Goal: Task Accomplishment & Management: Complete application form

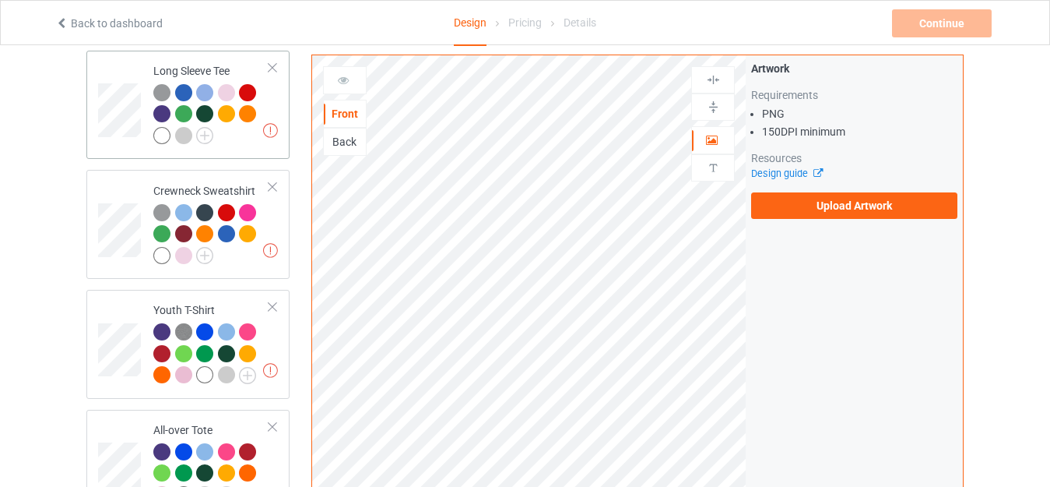
scroll to position [856, 0]
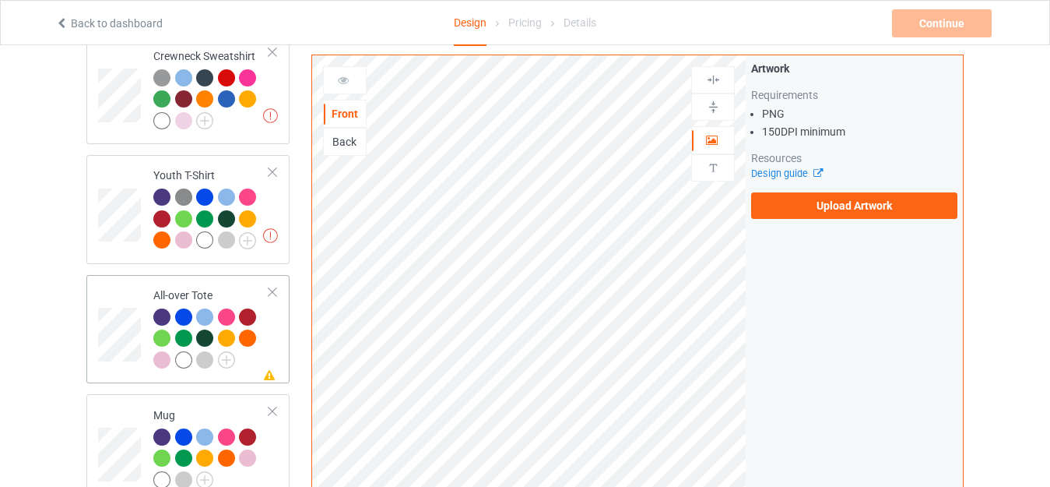
click at [192, 281] on td "Missing artwork on 1 side(s) All-over Tote" at bounding box center [211, 329] width 133 height 97
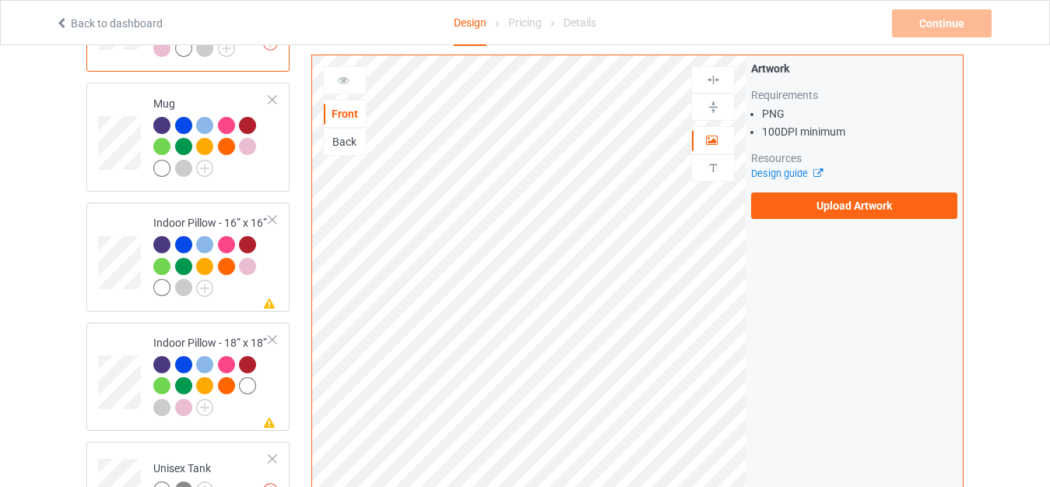
scroll to position [1090, 0]
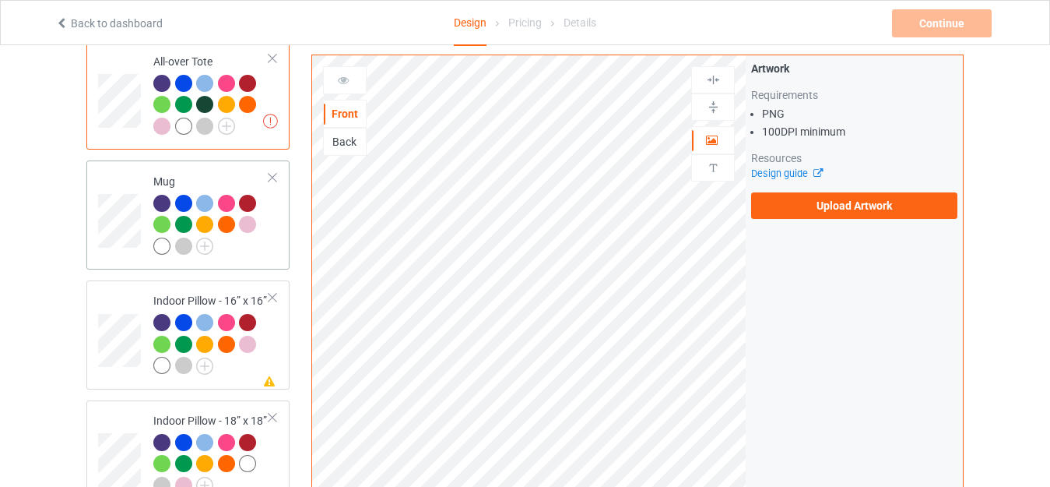
click at [199, 174] on div "Mug" at bounding box center [211, 214] width 116 height 80
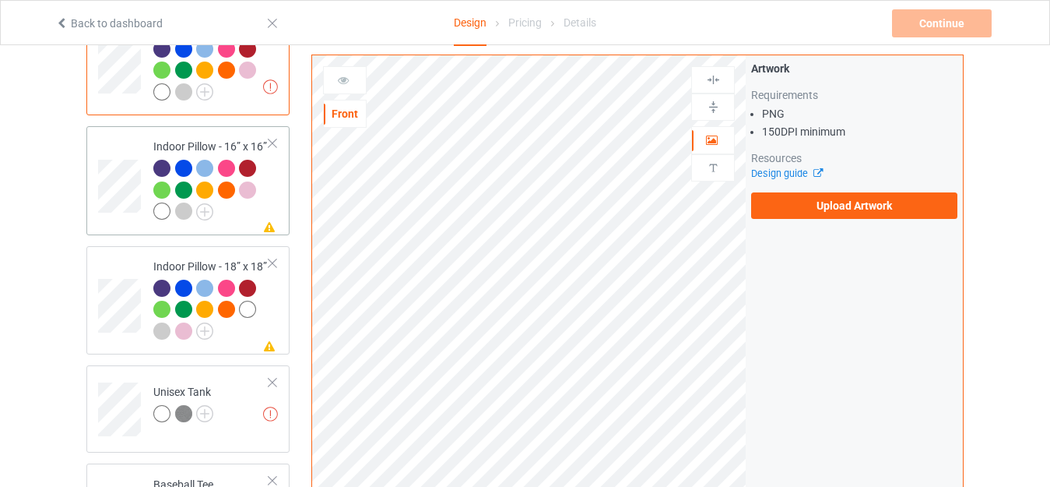
scroll to position [1245, 0]
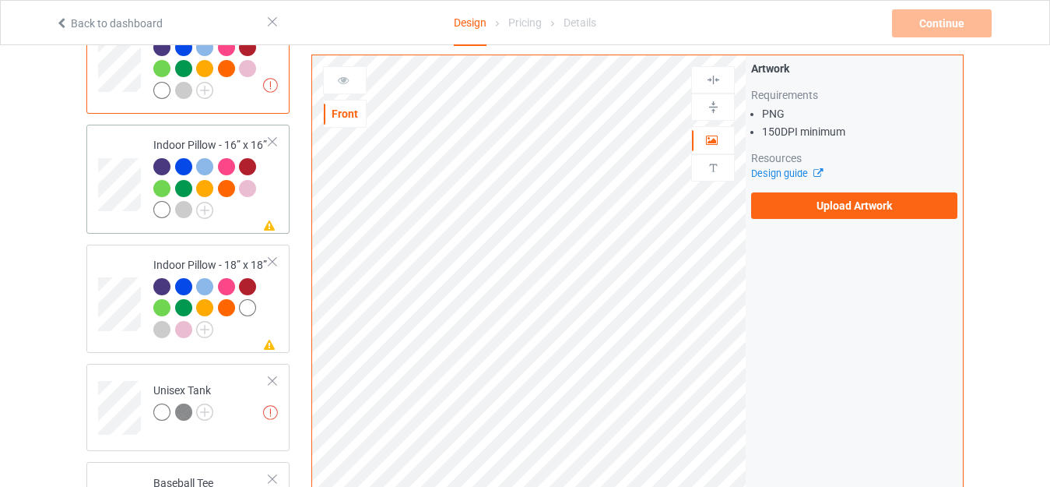
click at [179, 137] on div "Indoor Pillow - 16” x 16”" at bounding box center [211, 177] width 116 height 80
click at [210, 257] on div "Indoor Pillow - 18” x 18”" at bounding box center [211, 297] width 116 height 80
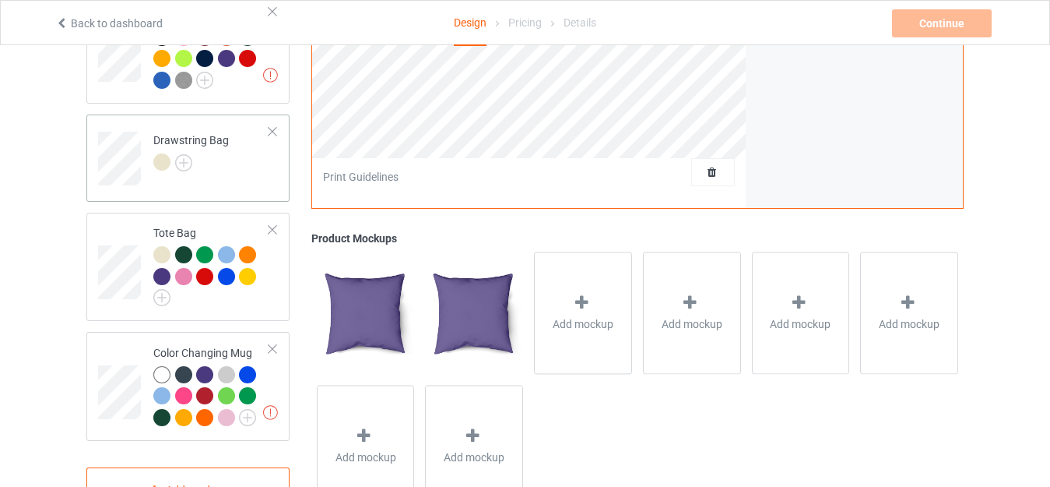
click at [193, 135] on div "Drawstring Bag" at bounding box center [191, 150] width 76 height 37
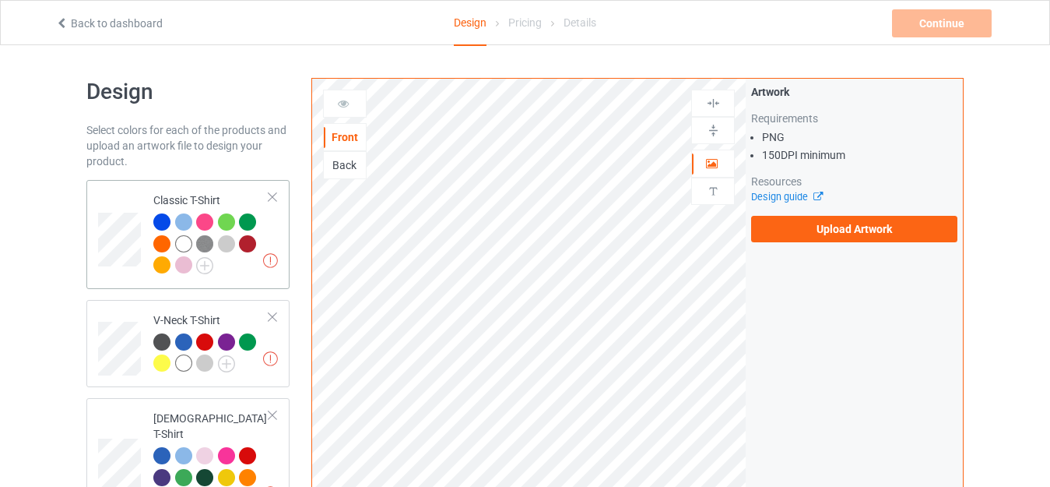
click at [182, 195] on div "Classic T-Shirt" at bounding box center [211, 232] width 116 height 80
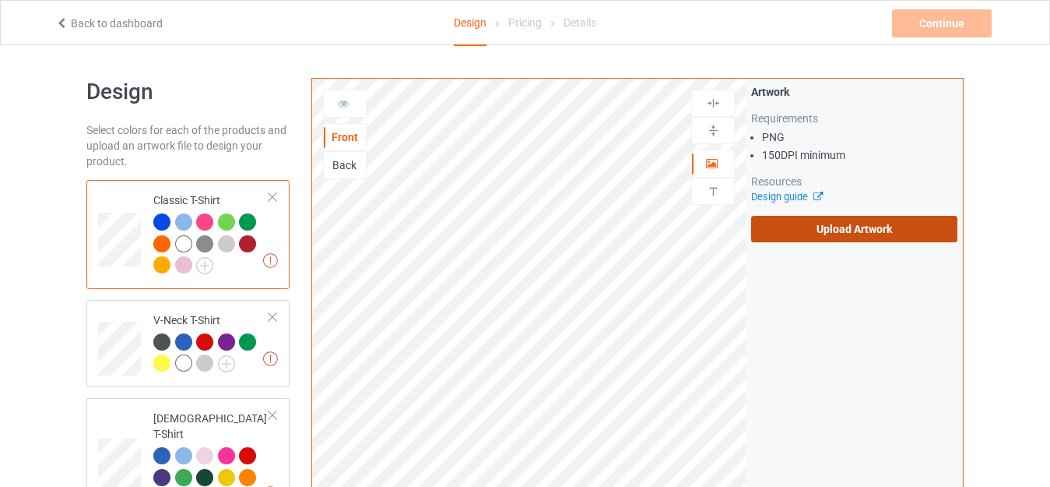
click at [859, 226] on label "Upload Artwork" at bounding box center [854, 229] width 206 height 26
click at [0, 0] on input "Upload Artwork" at bounding box center [0, 0] width 0 height 0
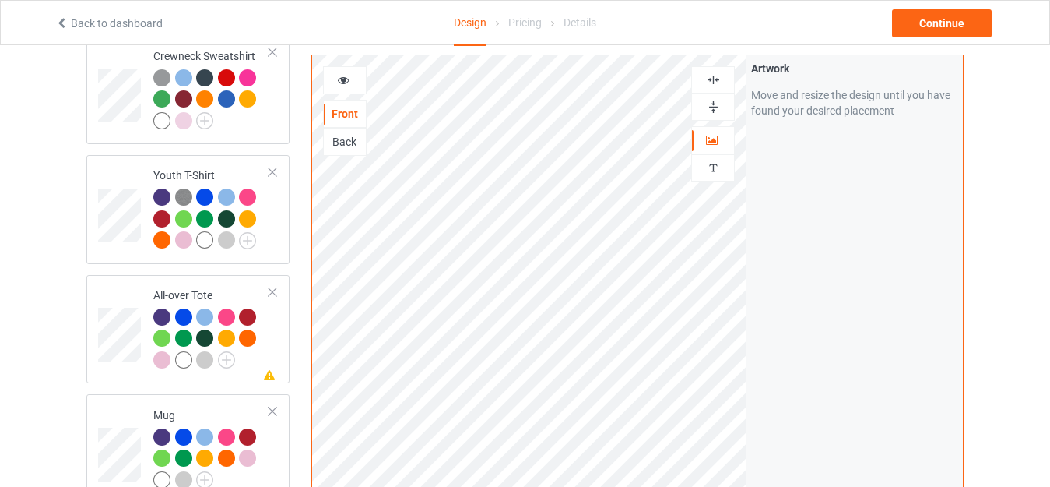
scroll to position [934, 0]
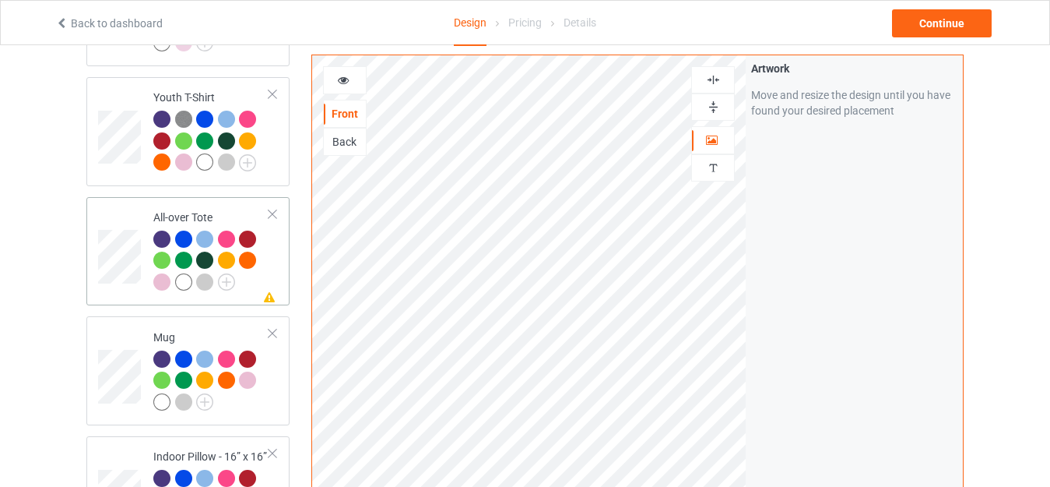
click at [174, 209] on div "All-over Tote" at bounding box center [211, 249] width 116 height 80
click at [714, 104] on img at bounding box center [713, 107] width 15 height 15
click at [708, 80] on img at bounding box center [713, 79] width 15 height 15
click at [351, 83] on div at bounding box center [345, 80] width 42 height 16
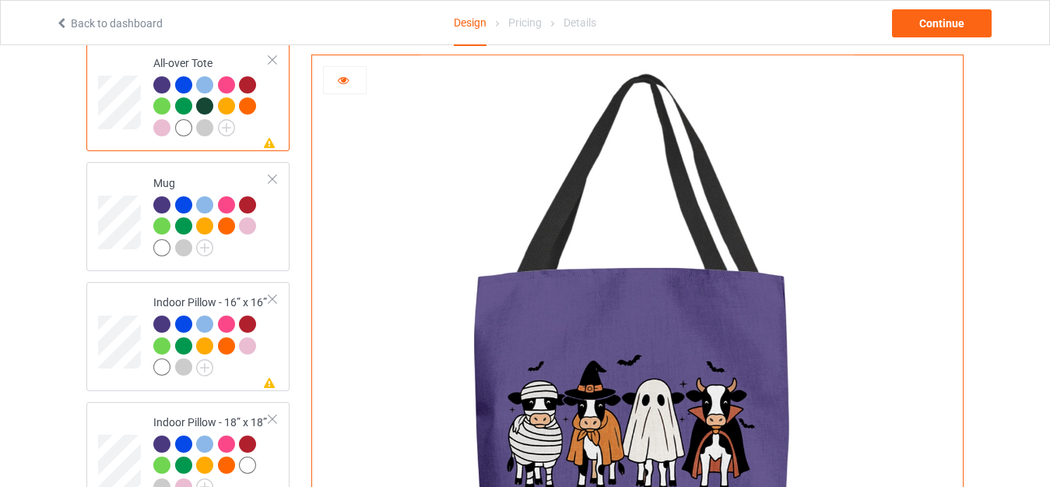
scroll to position [1090, 0]
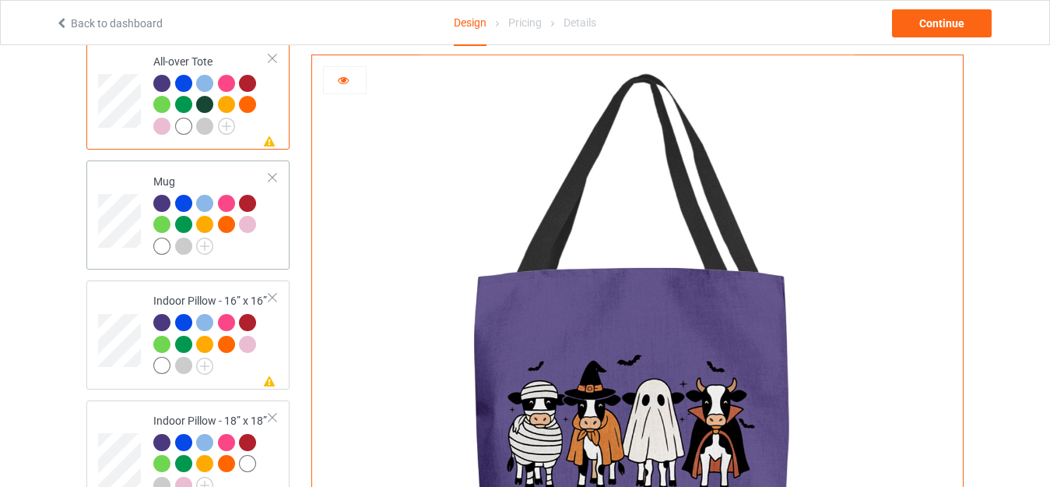
click at [182, 167] on td "Mug" at bounding box center [211, 215] width 133 height 97
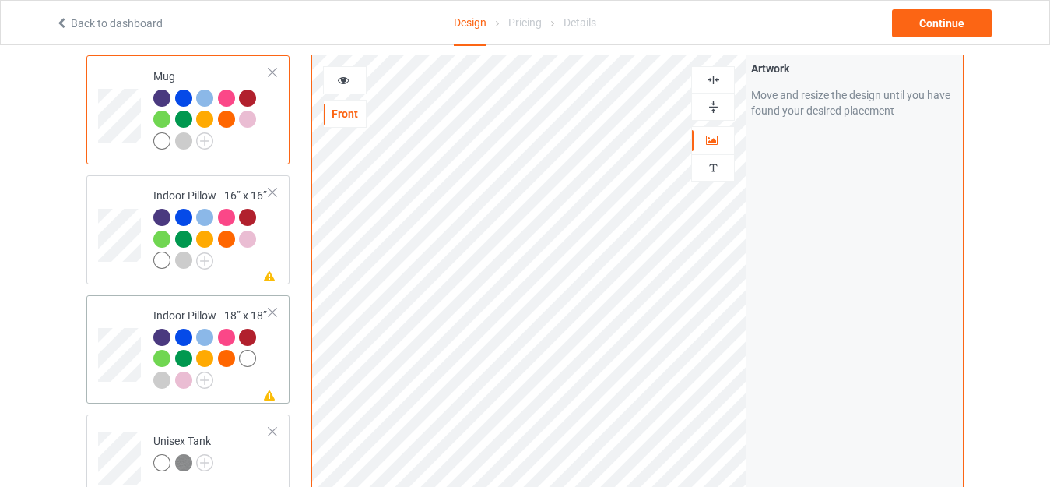
scroll to position [1245, 0]
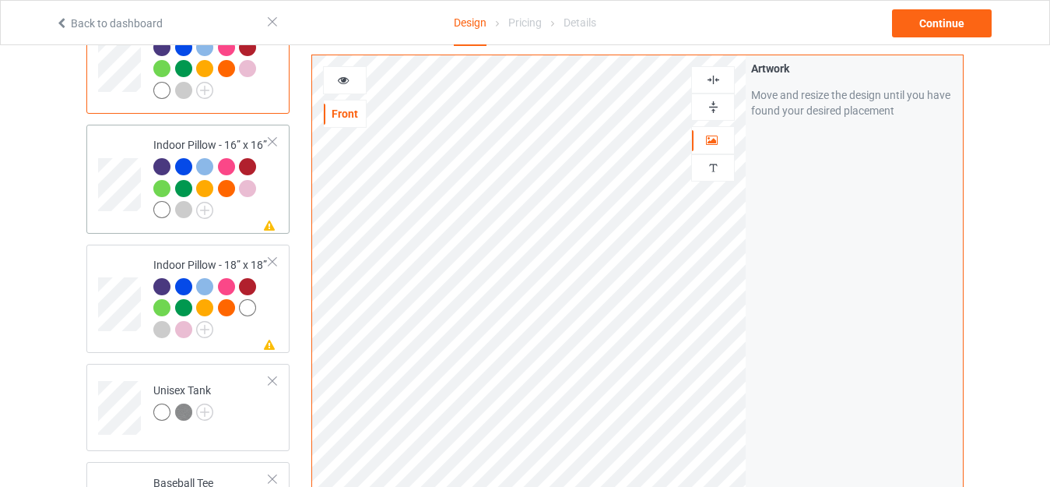
click at [177, 137] on div "Indoor Pillow - 16” x 16”" at bounding box center [211, 177] width 116 height 80
click at [342, 83] on icon at bounding box center [343, 77] width 13 height 11
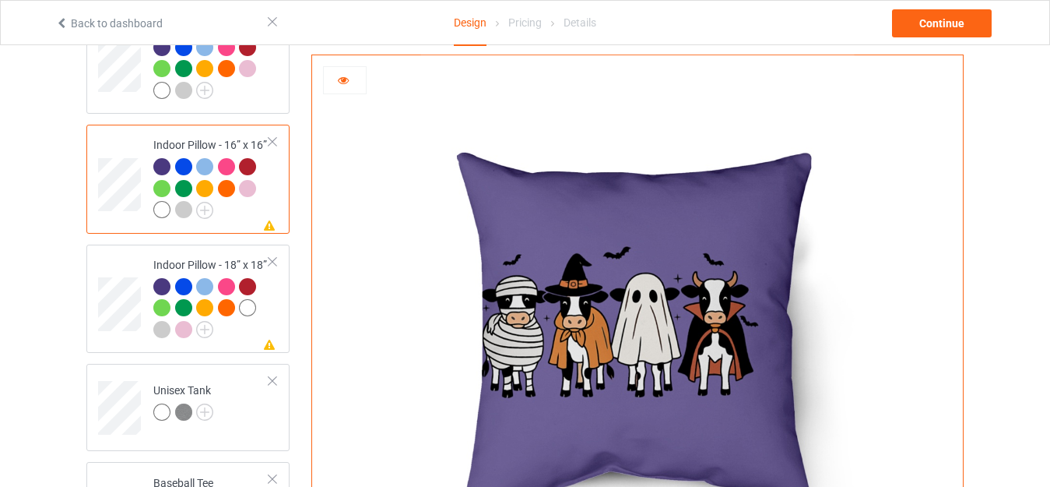
click at [344, 83] on icon at bounding box center [343, 77] width 13 height 11
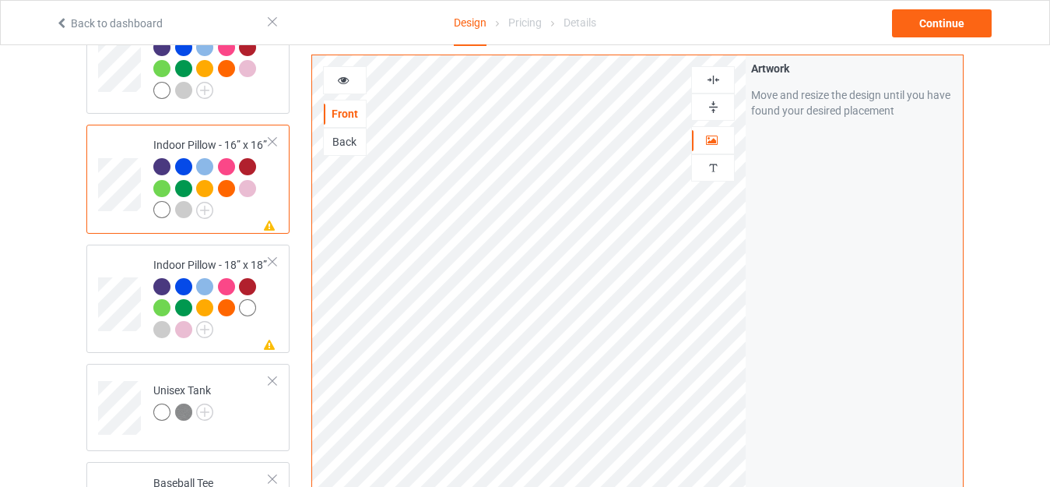
click at [715, 114] on img at bounding box center [713, 107] width 15 height 15
click at [711, 81] on img at bounding box center [713, 79] width 15 height 15
click at [182, 257] on div "Indoor Pillow - 18” x 18”" at bounding box center [211, 297] width 116 height 80
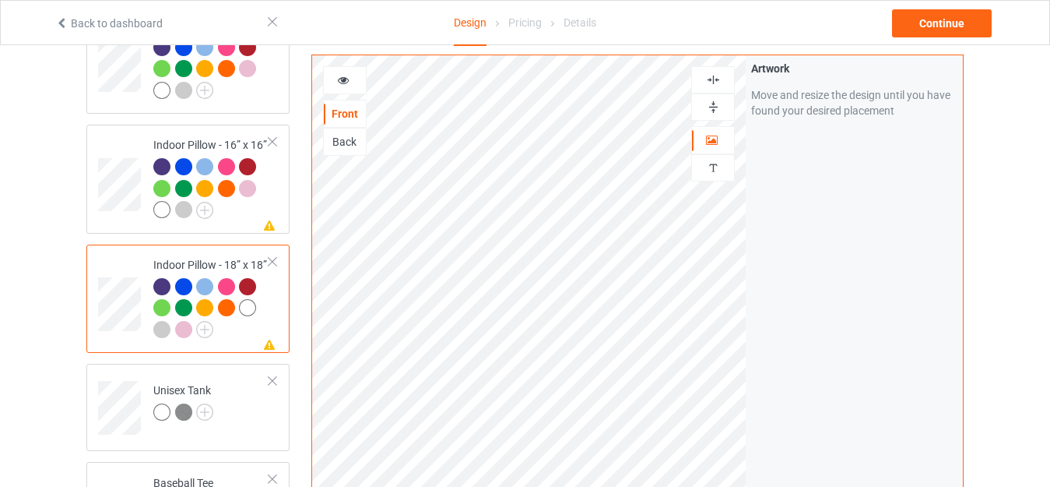
click at [704, 111] on div at bounding box center [713, 107] width 42 height 15
click at [710, 79] on img at bounding box center [713, 79] width 15 height 15
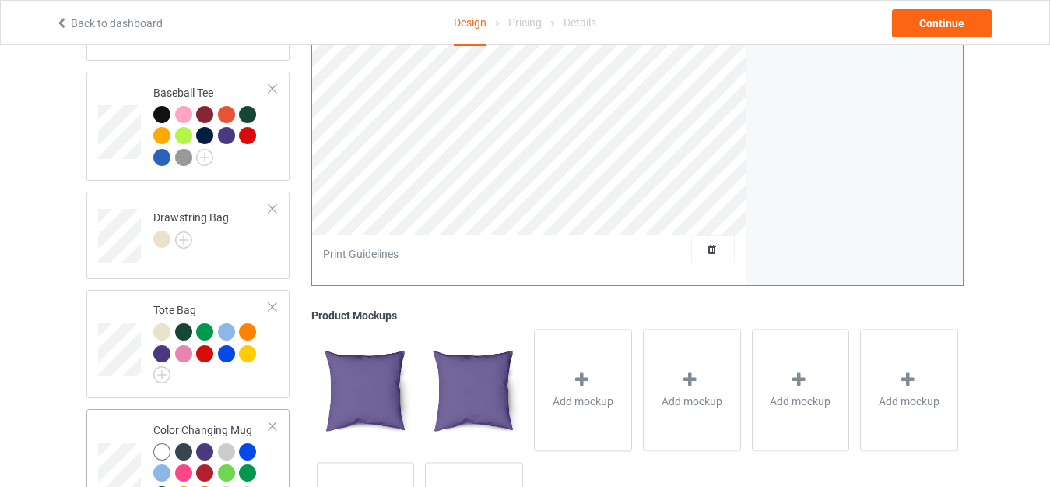
scroll to position [1767, 0]
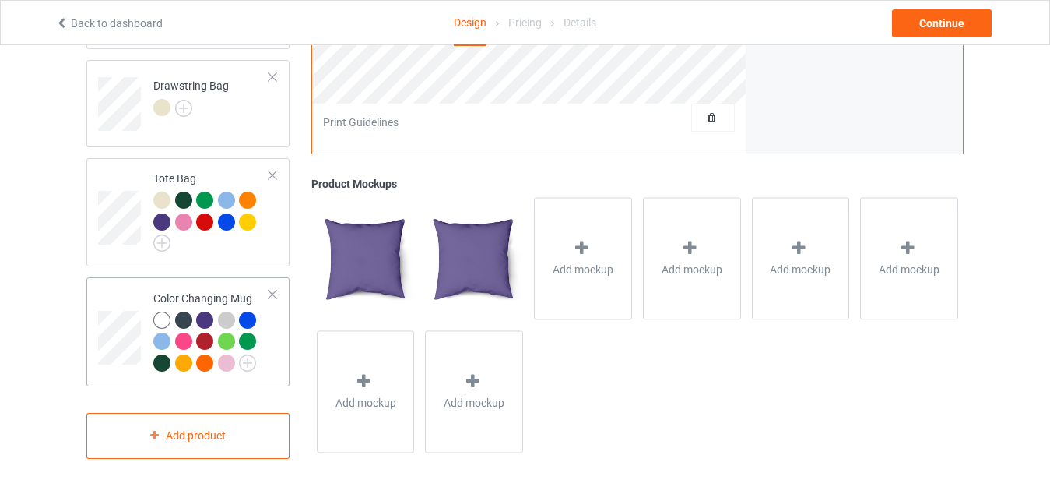
click at [197, 290] on div "Color Changing Mug" at bounding box center [211, 330] width 116 height 80
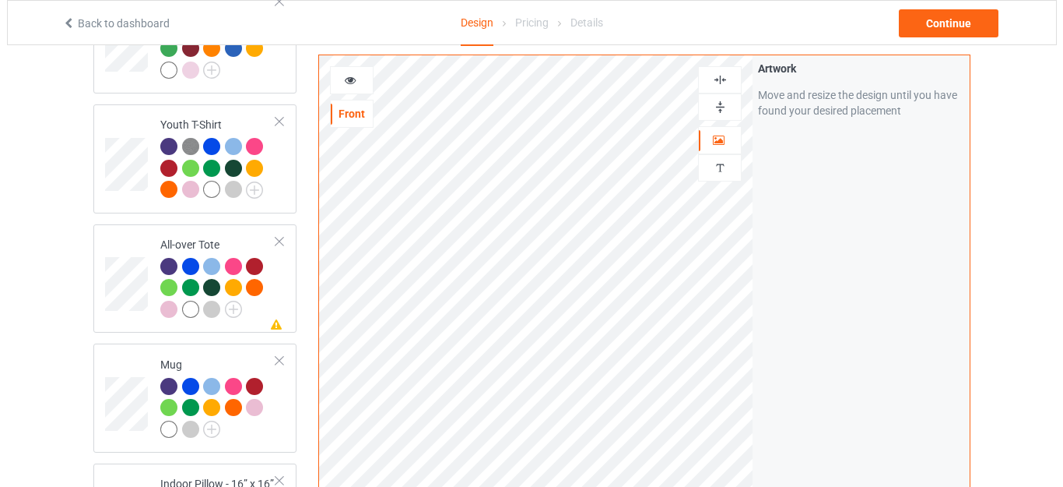
scroll to position [833, 0]
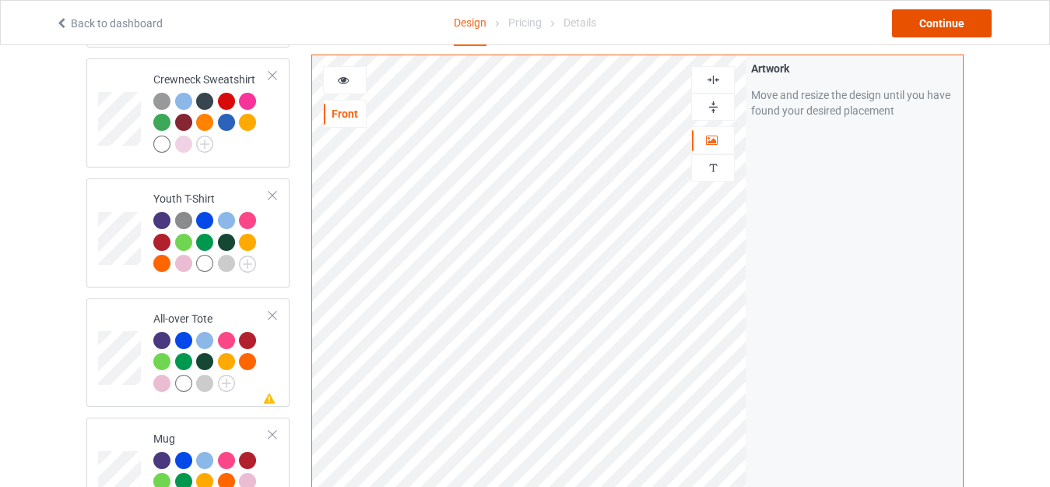
click at [935, 20] on div "Continue" at bounding box center [942, 23] width 100 height 28
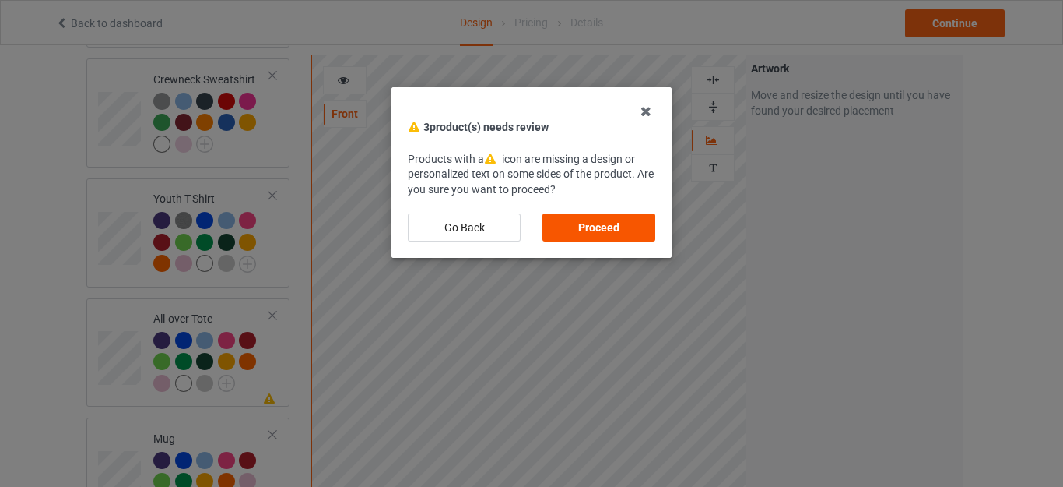
click at [594, 226] on div "Proceed" at bounding box center [599, 227] width 113 height 28
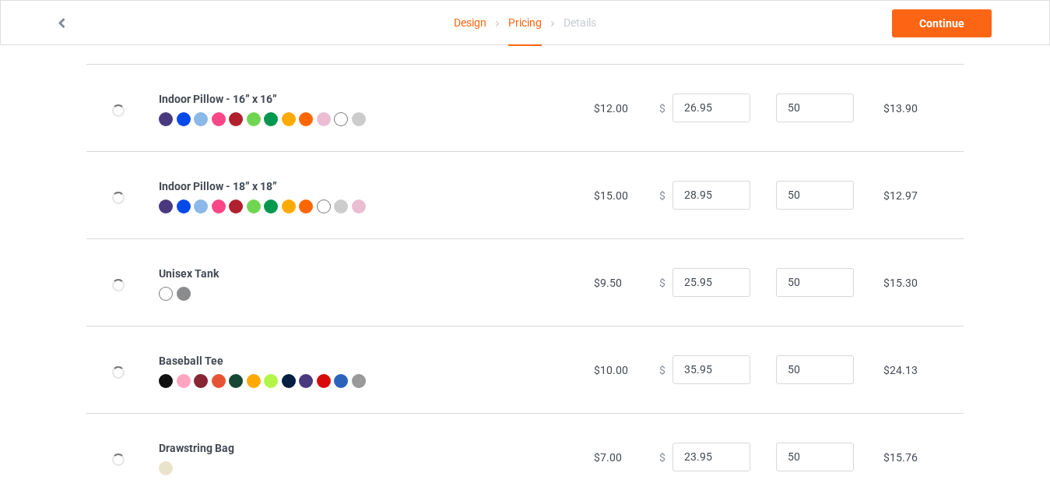
scroll to position [934, 0]
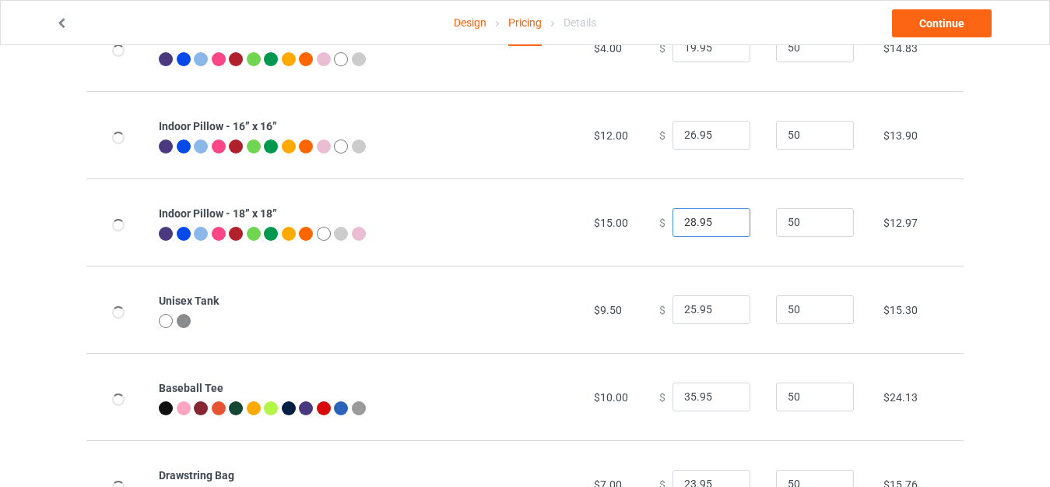
drag, startPoint x: 684, startPoint y: 217, endPoint x: 661, endPoint y: 218, distance: 23.4
click at [659, 219] on div "$ 28.95" at bounding box center [709, 223] width 100 height 30
drag, startPoint x: 687, startPoint y: 218, endPoint x: 646, endPoint y: 220, distance: 40.5
click at [651, 220] on td "$ 28.95" at bounding box center [709, 221] width 117 height 87
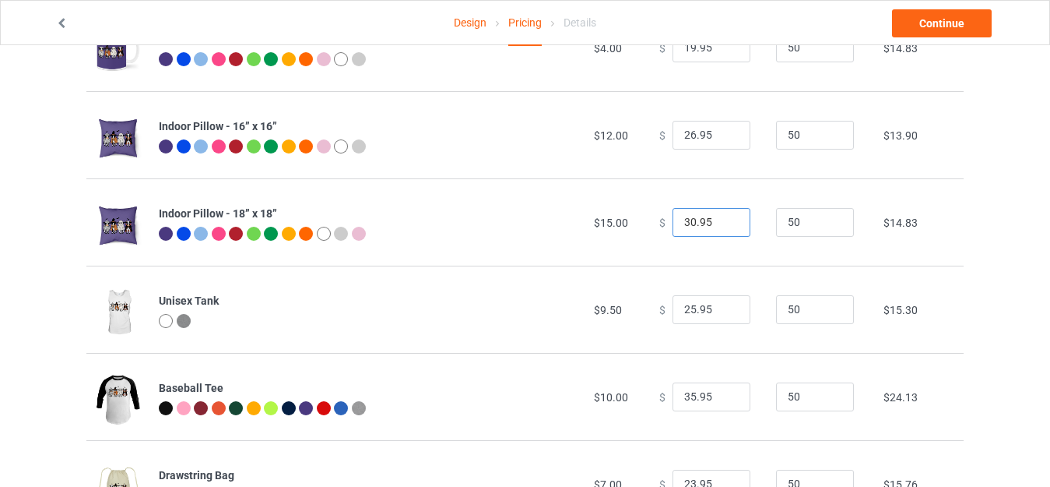
type input "30.95"
click at [683, 133] on input "26.95" at bounding box center [712, 136] width 78 height 30
type input "28.95"
click at [683, 219] on input "30.95" at bounding box center [712, 223] width 78 height 30
type input "31.95"
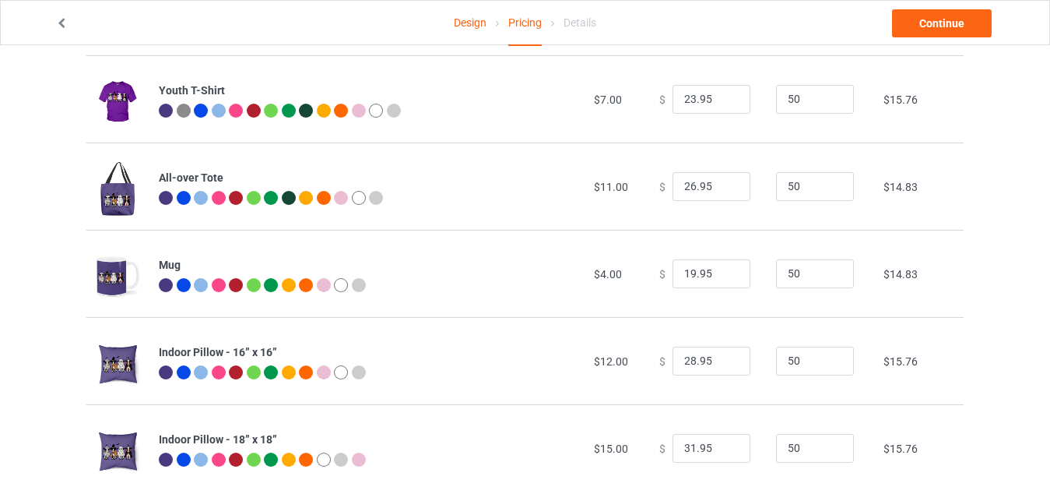
scroll to position [694, 0]
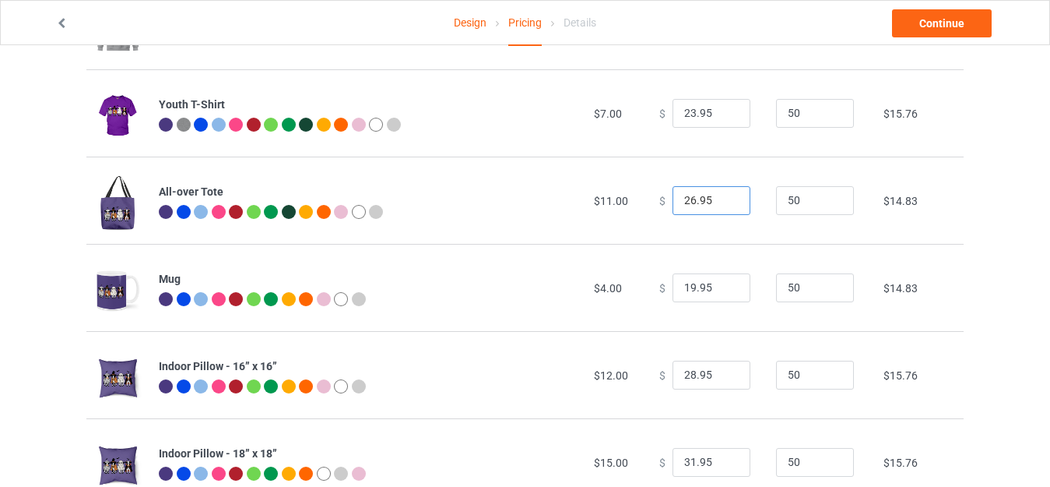
click at [685, 199] on input "26.95" at bounding box center [712, 201] width 78 height 30
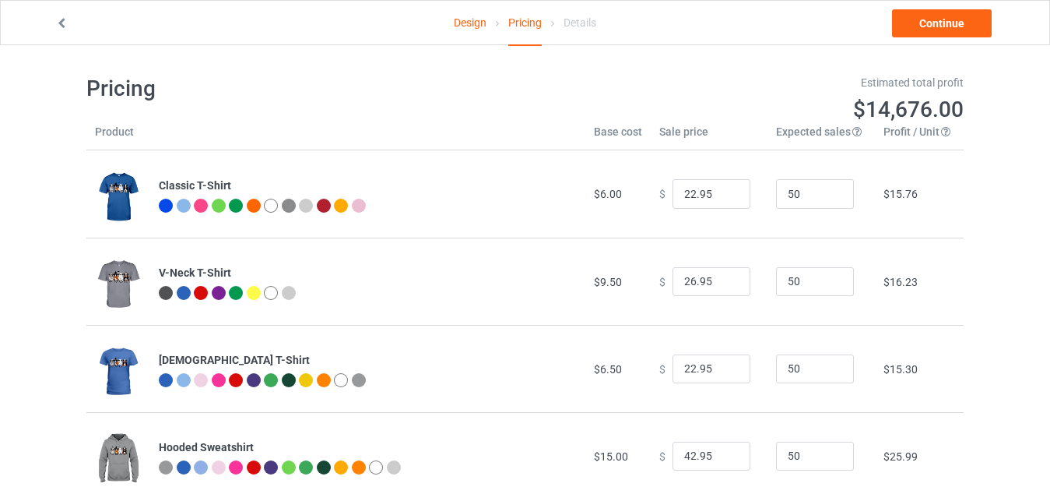
scroll to position [0, 0]
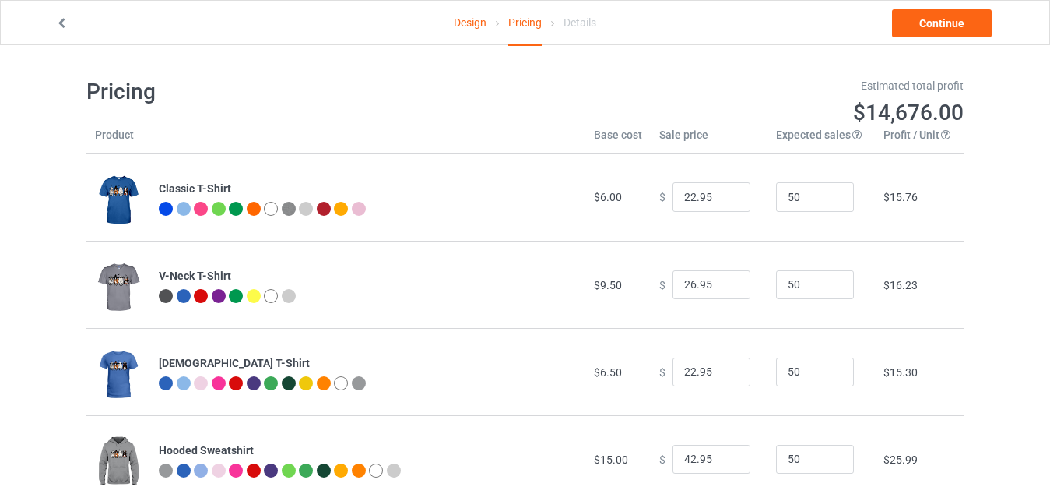
type input "27.95"
click at [463, 12] on link "Design" at bounding box center [470, 23] width 33 height 44
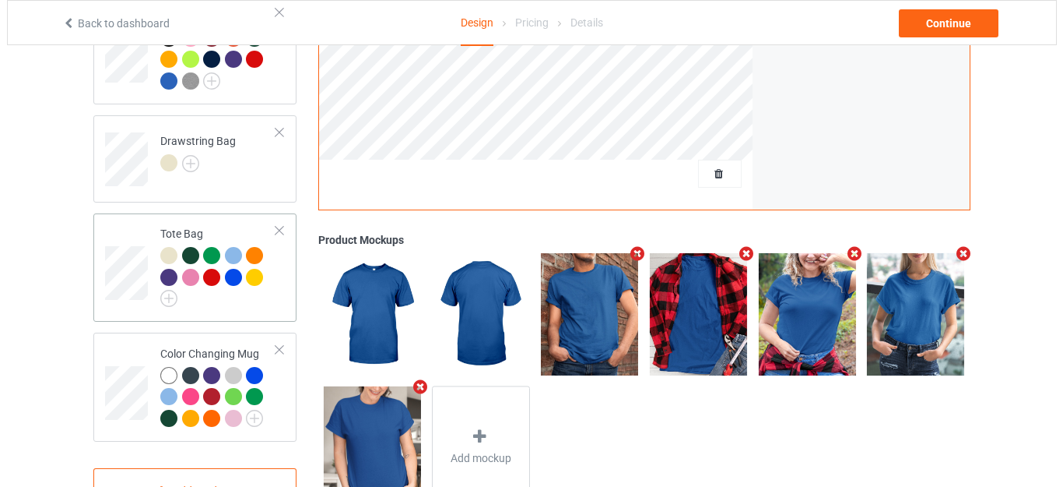
scroll to position [1767, 0]
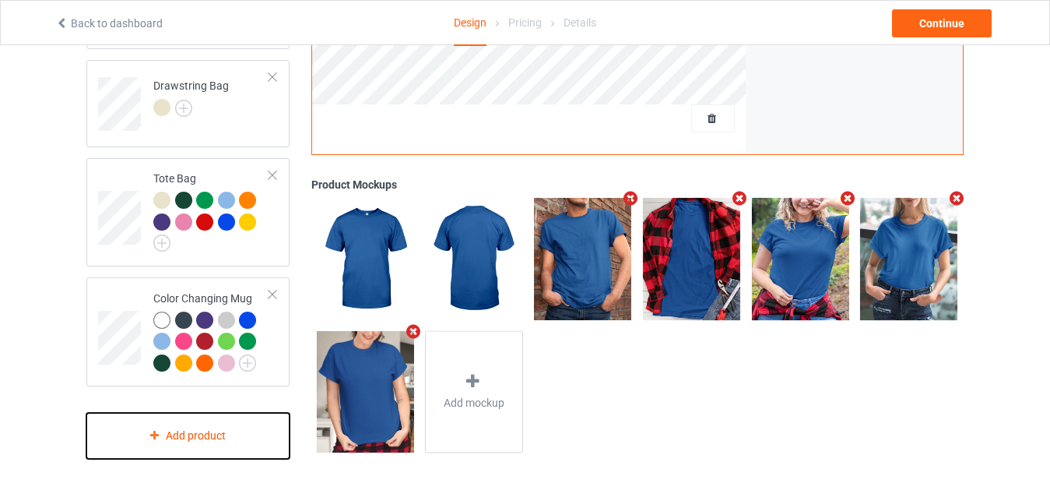
click at [194, 435] on div "Add product" at bounding box center [187, 436] width 203 height 46
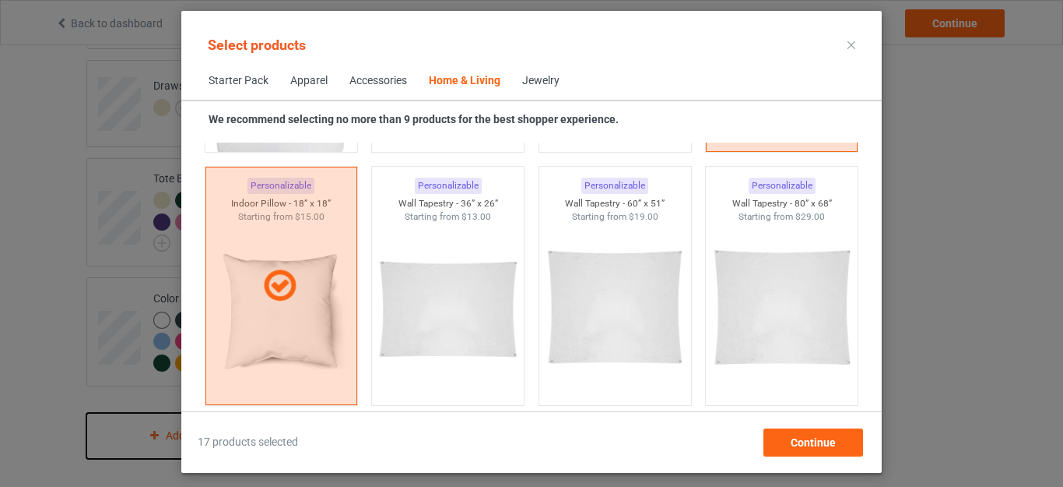
scroll to position [8286, 0]
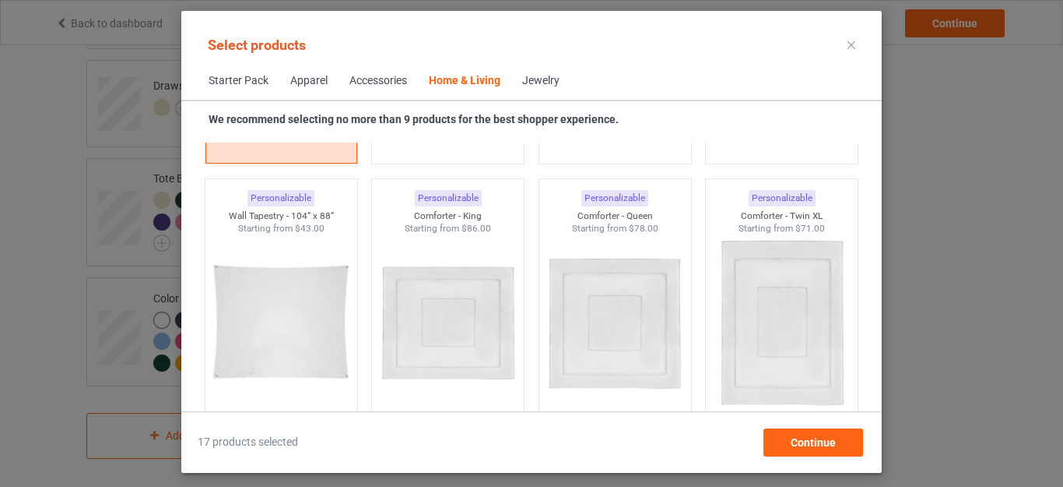
click at [852, 43] on icon at bounding box center [852, 45] width 8 height 8
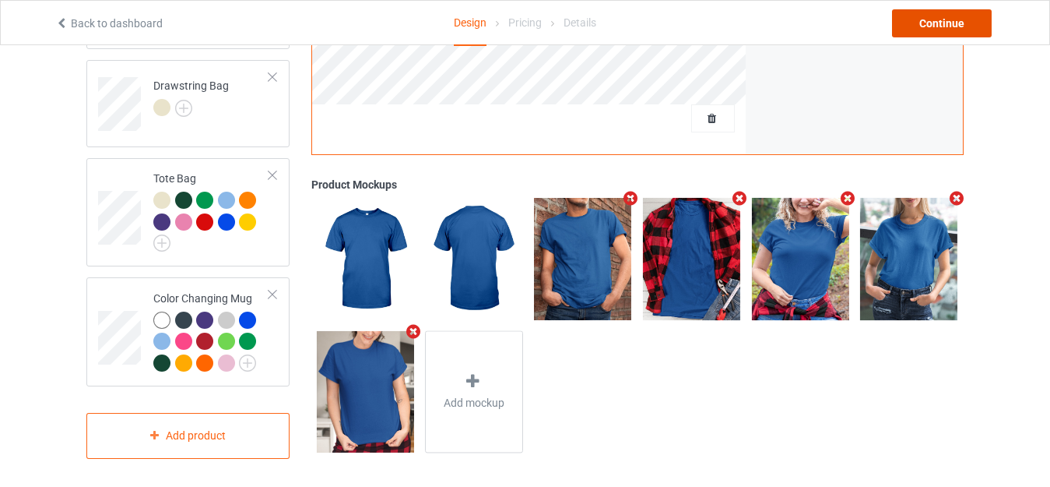
click at [915, 25] on div "Continue" at bounding box center [942, 23] width 100 height 28
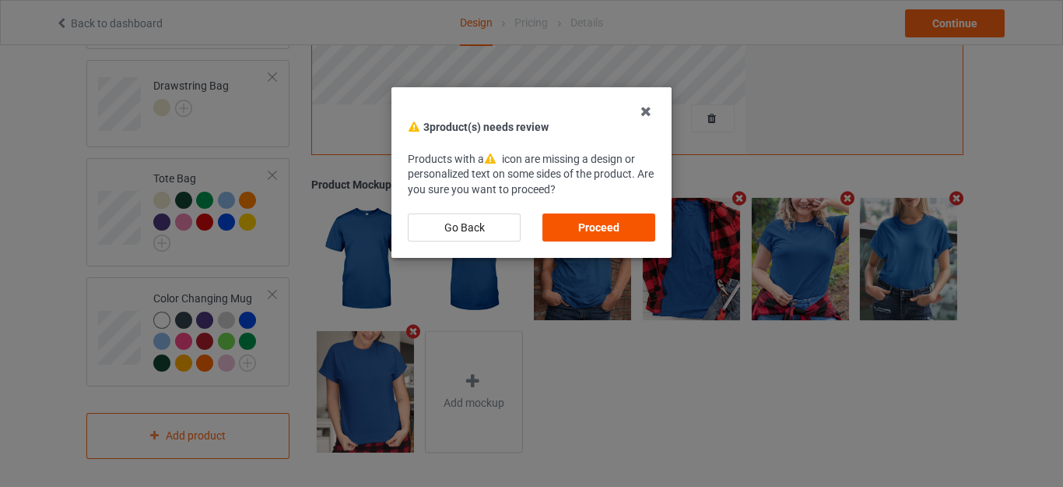
click at [594, 227] on div "Proceed" at bounding box center [599, 227] width 113 height 28
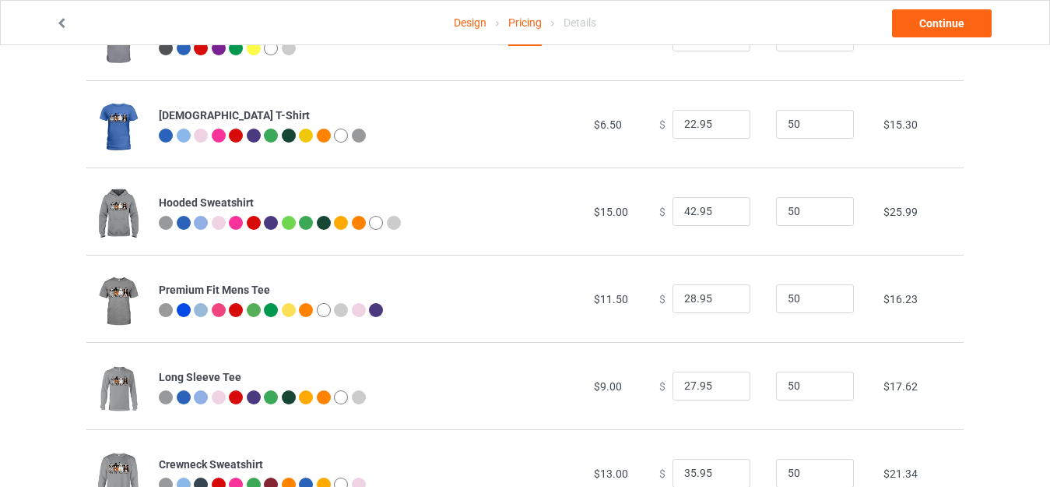
scroll to position [389, 0]
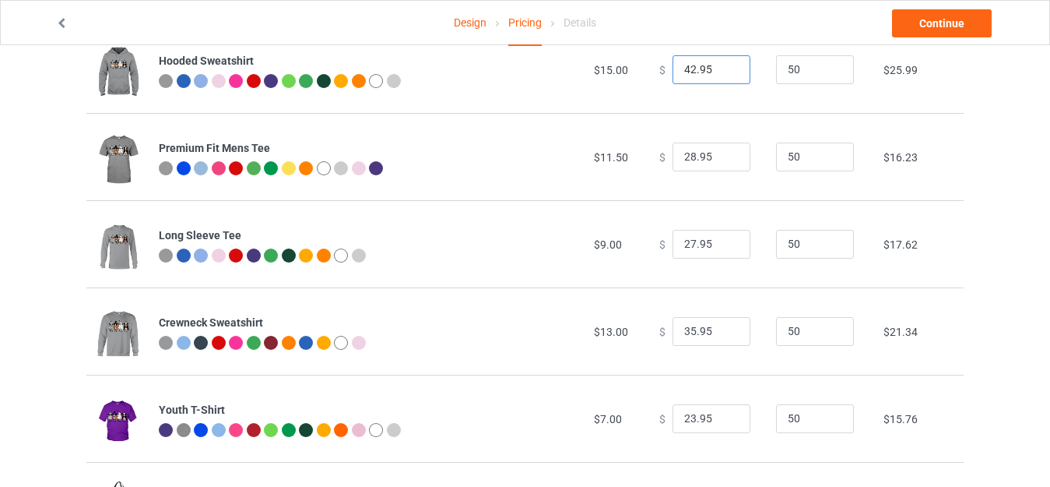
drag, startPoint x: 687, startPoint y: 67, endPoint x: 621, endPoint y: 72, distance: 66.3
click at [621, 72] on tr "Hooded Sweatshirt $15.00 $ 42.95 50 $25.99" at bounding box center [524, 69] width 877 height 87
type input "39.95"
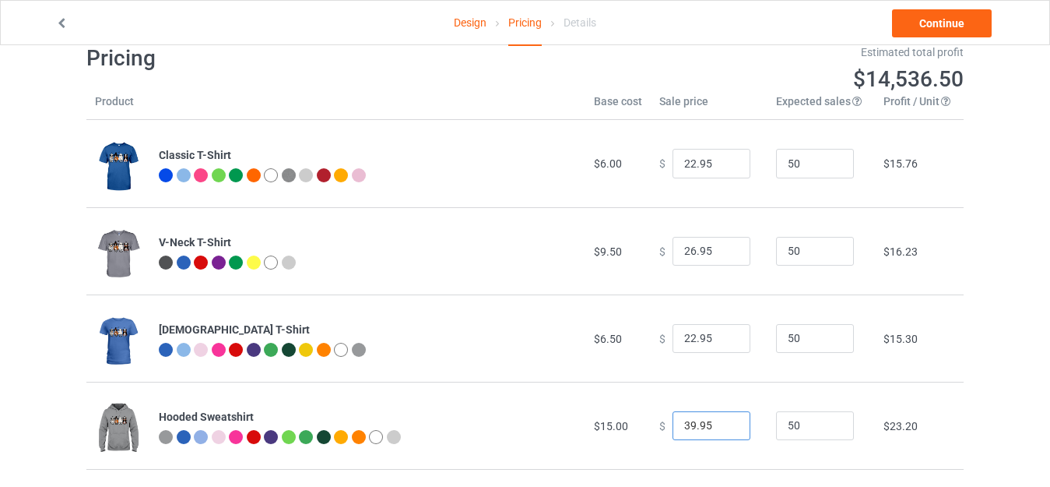
scroll to position [0, 0]
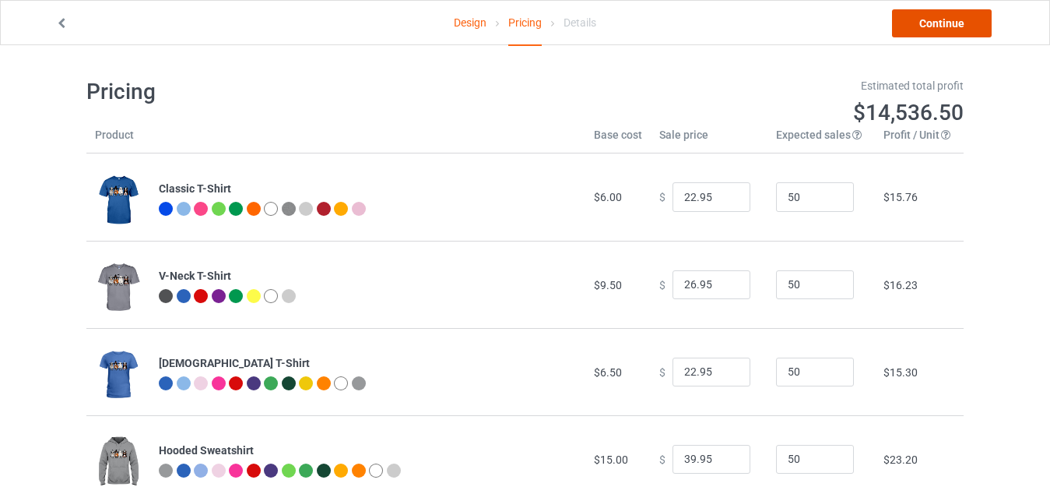
click at [941, 26] on link "Continue" at bounding box center [942, 23] width 100 height 28
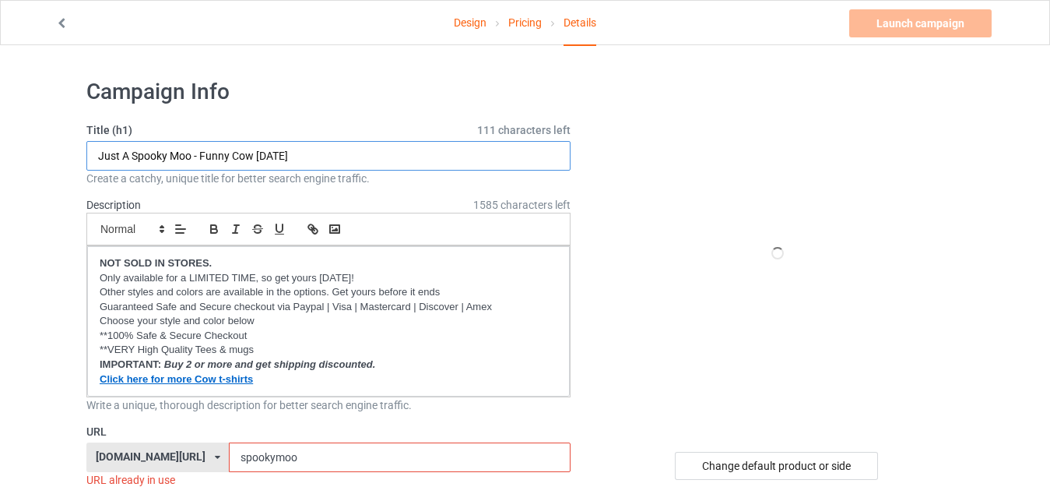
click at [324, 149] on input "Just A Spooky Moo - Funny Cow [DATE]" at bounding box center [328, 156] width 484 height 30
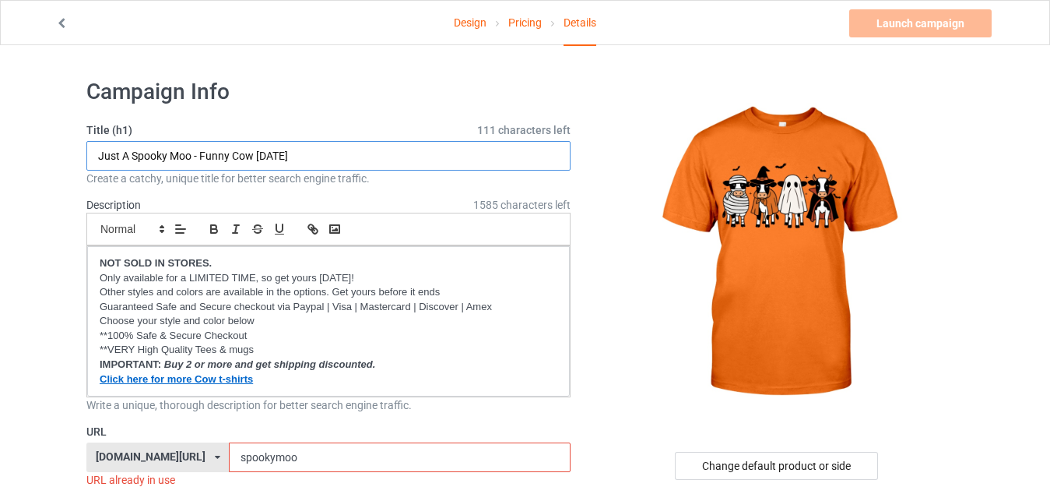
click at [193, 153] on input "Just A Spooky Moo - Funny Cow [DATE]" at bounding box center [328, 156] width 484 height 30
drag, startPoint x: 199, startPoint y: 150, endPoint x: 75, endPoint y: 153, distance: 123.8
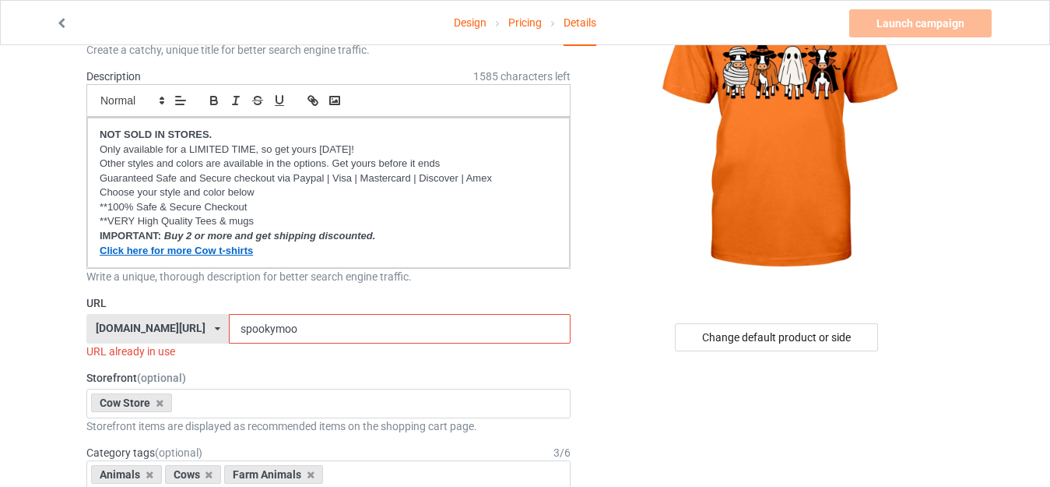
scroll to position [156, 0]
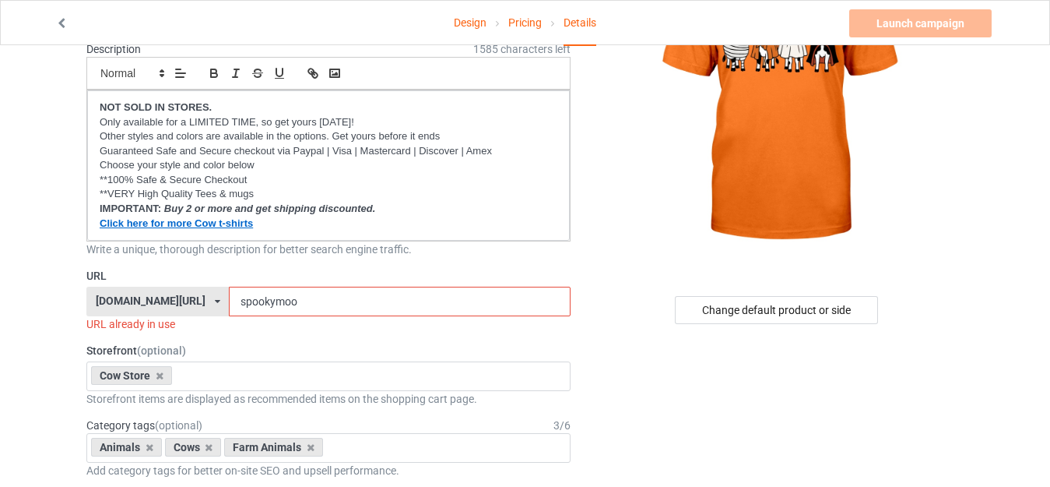
type input "Funny Cow [DATE]"
click at [268, 300] on input "spookymoo" at bounding box center [399, 301] width 341 height 30
click at [267, 300] on input "spookymoo" at bounding box center [399, 301] width 341 height 30
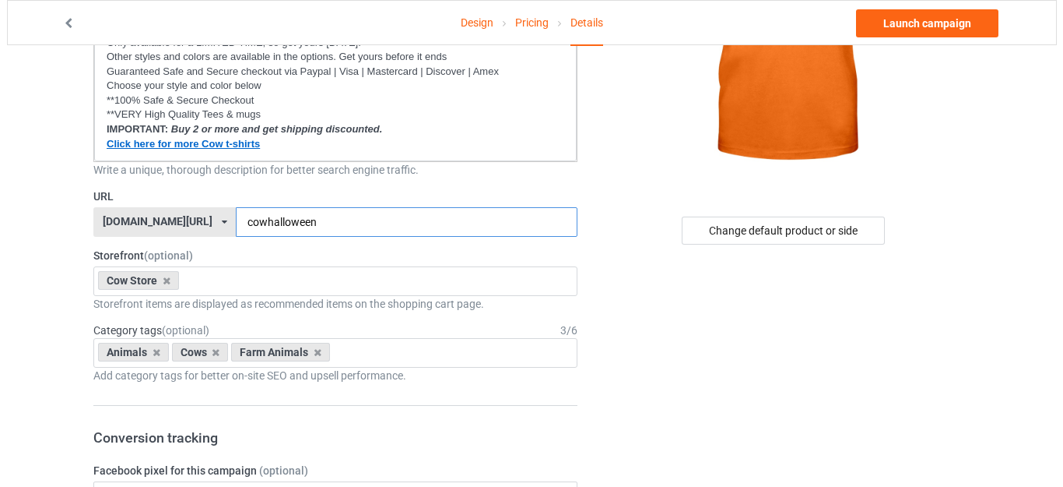
scroll to position [0, 0]
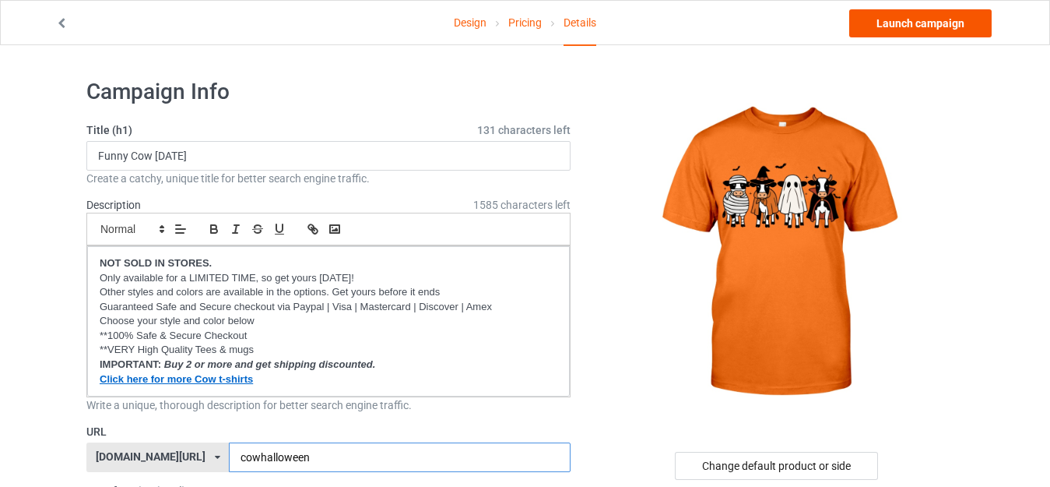
type input "cowhalloween"
click at [908, 23] on link "Launch campaign" at bounding box center [920, 23] width 142 height 28
